Goal: Task Accomplishment & Management: Manage account settings

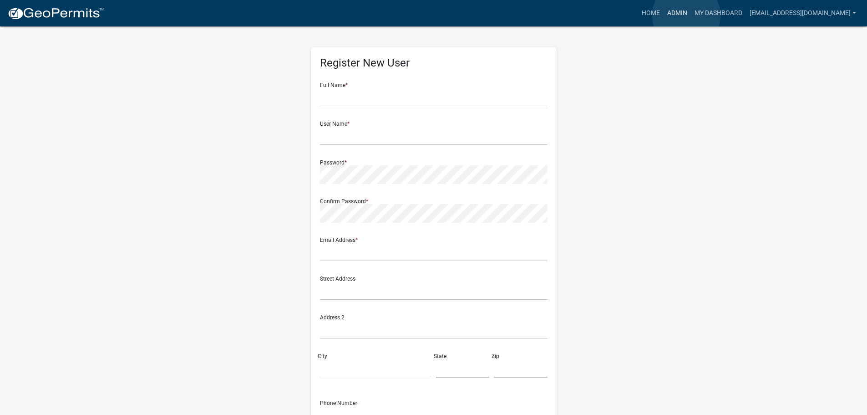
click at [687, 15] on link "Admin" at bounding box center [677, 13] width 27 height 17
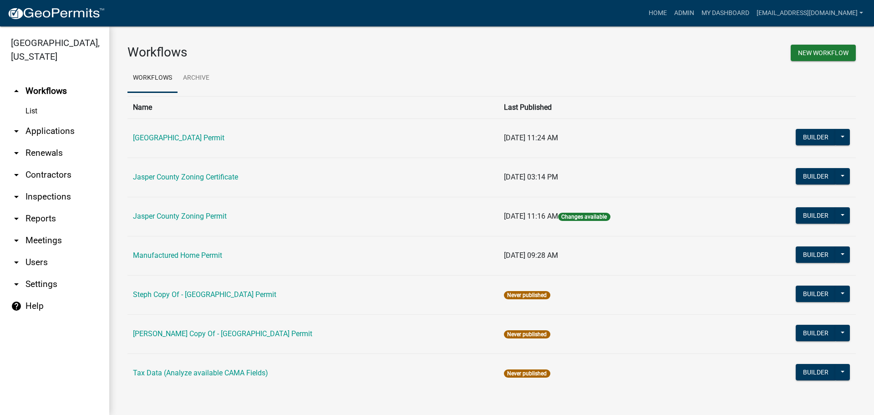
click at [46, 129] on link "arrow_drop_down Applications" at bounding box center [54, 131] width 109 height 22
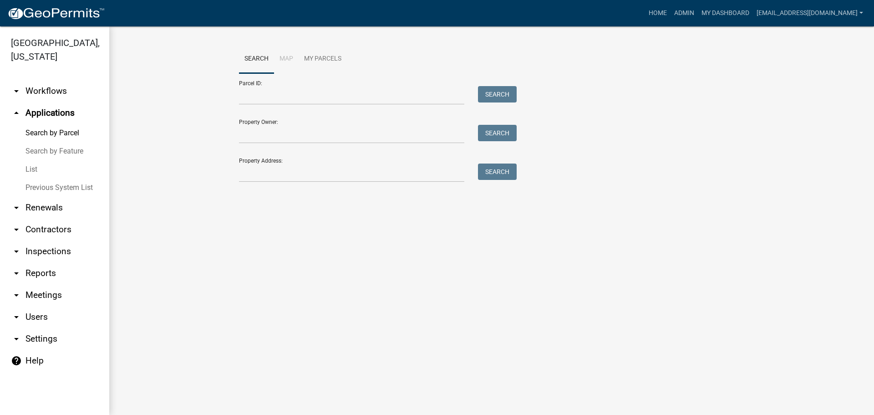
click at [28, 166] on link "List" at bounding box center [54, 169] width 109 height 18
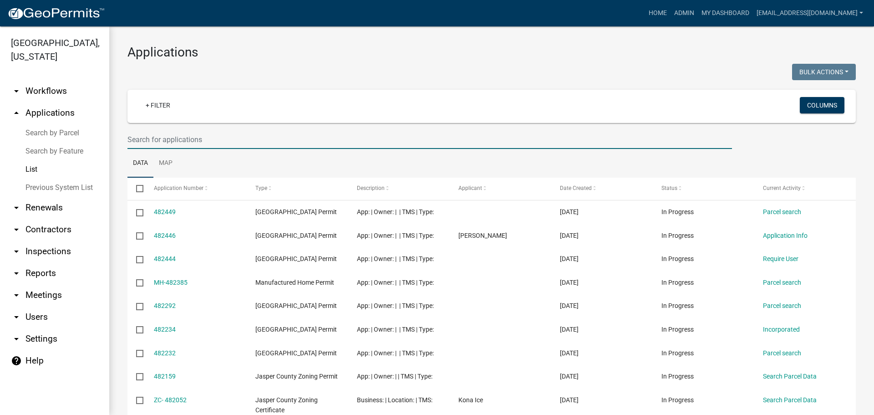
click at [267, 142] on input "text" at bounding box center [429, 139] width 605 height 19
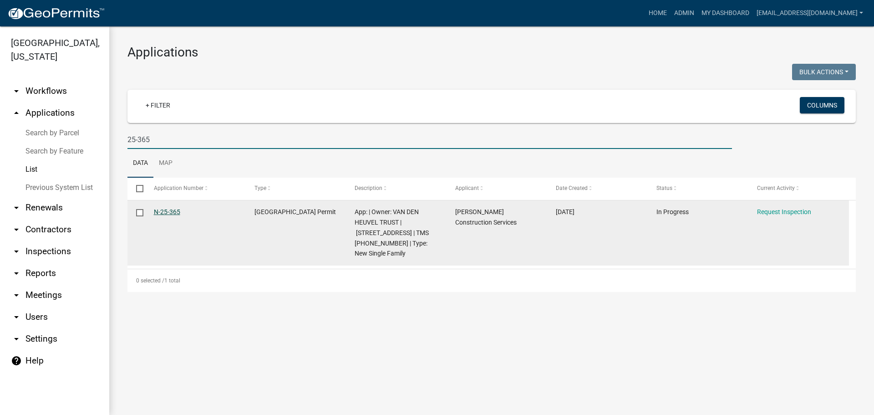
type input "25-365"
click at [164, 213] on link "N-25-365" at bounding box center [167, 211] width 26 height 7
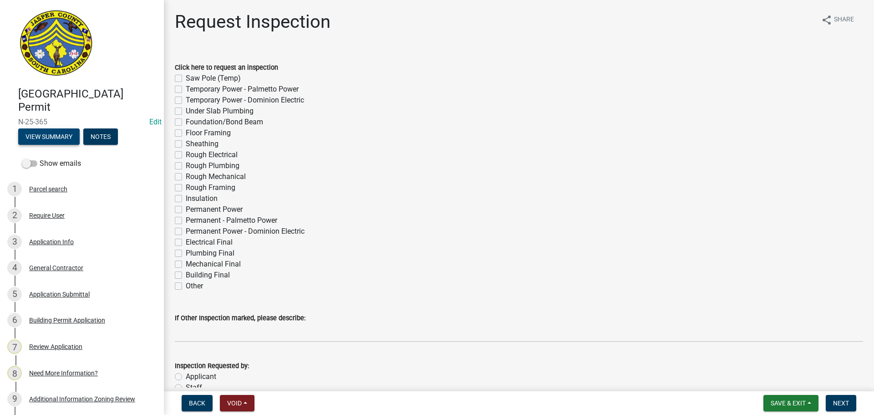
click at [51, 137] on button "View Summary" at bounding box center [48, 136] width 61 height 16
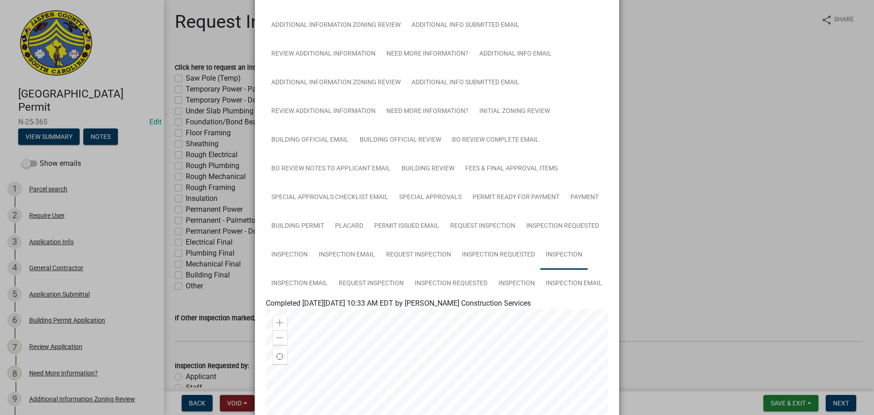
scroll to position [182, 0]
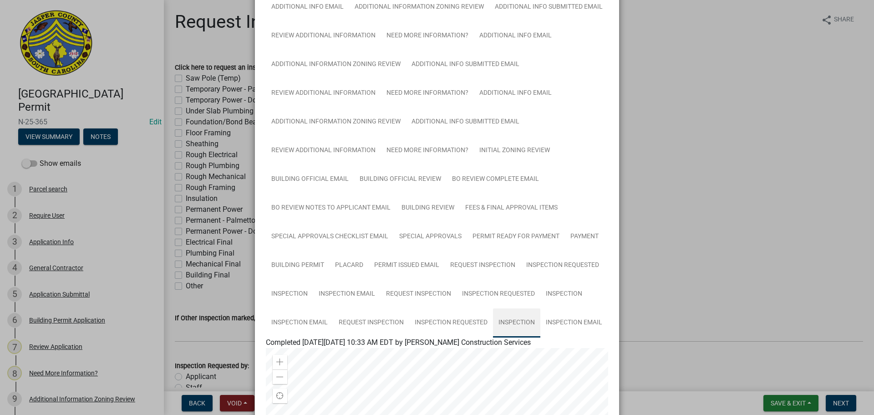
click at [512, 322] on link "Inspection" at bounding box center [516, 322] width 47 height 29
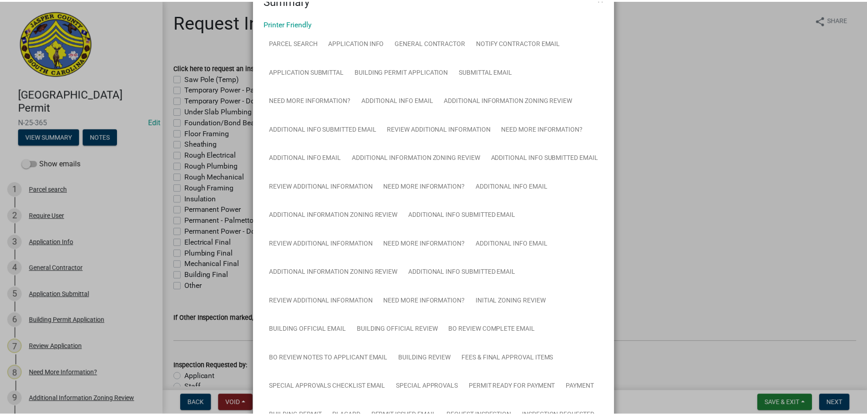
scroll to position [0, 0]
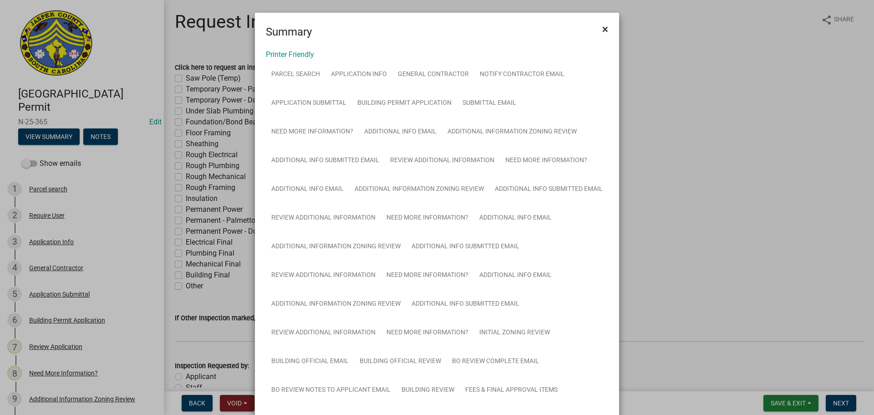
click at [598, 28] on button "×" at bounding box center [605, 28] width 20 height 25
